Goal: Information Seeking & Learning: Learn about a topic

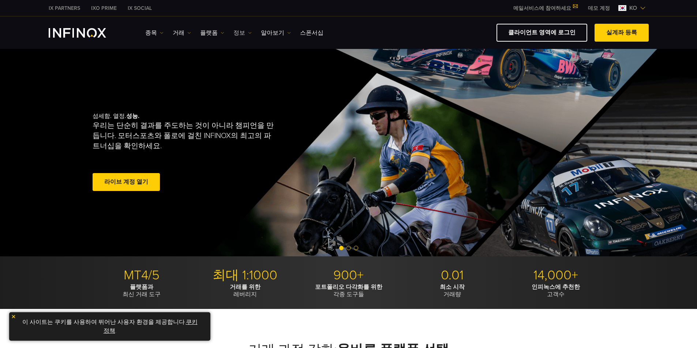
click at [237, 33] on link "정보" at bounding box center [242, 33] width 18 height 9
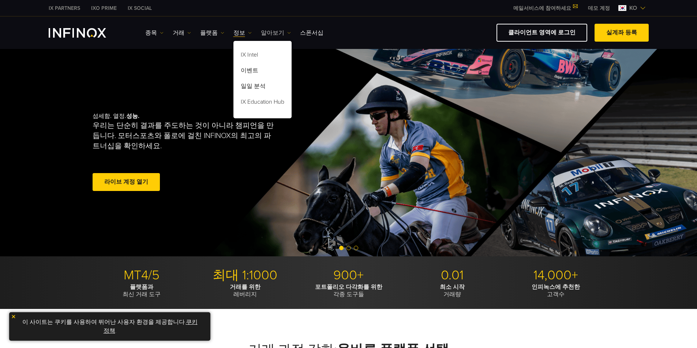
click at [262, 33] on link "알아보기" at bounding box center [276, 33] width 30 height 9
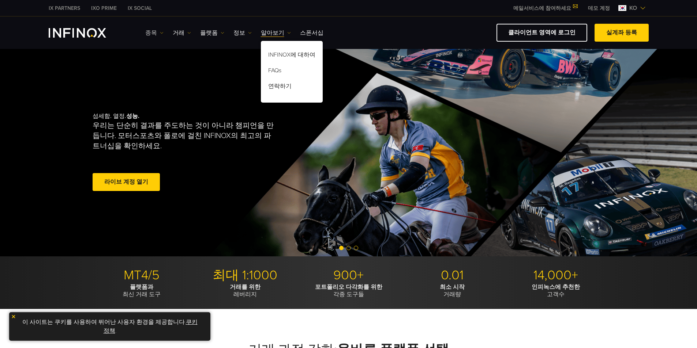
click at [158, 33] on link "종목" at bounding box center [154, 33] width 18 height 9
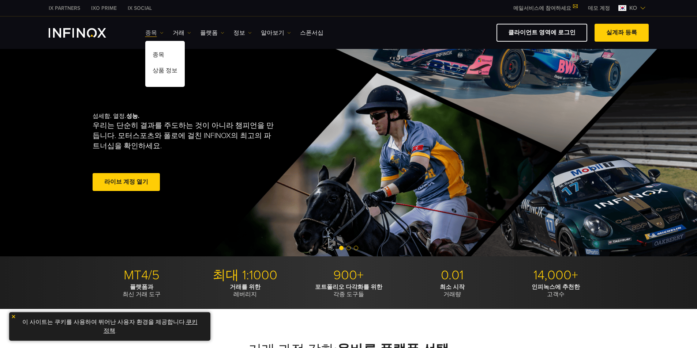
click at [153, 33] on link "종목" at bounding box center [154, 33] width 18 height 9
